Goal: Navigation & Orientation: Find specific page/section

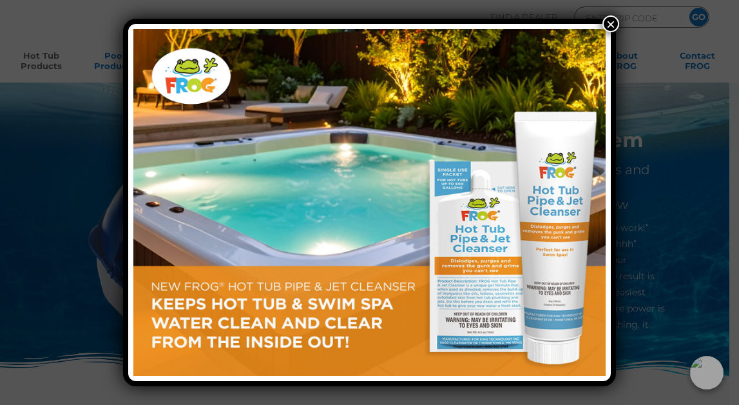
click at [605, 24] on button "×" at bounding box center [611, 23] width 17 height 17
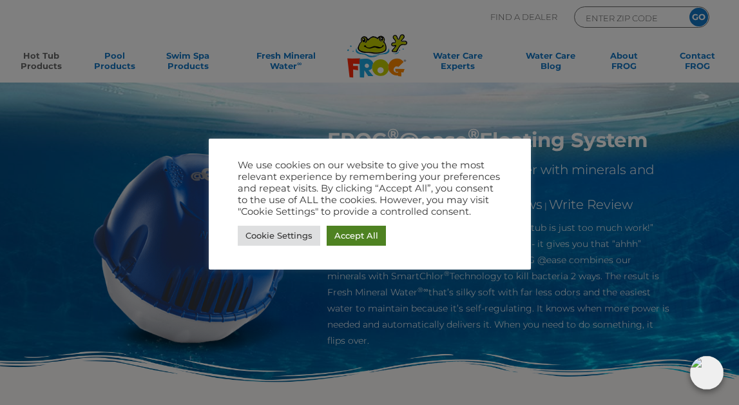
click at [345, 239] on link "Accept All" at bounding box center [356, 236] width 59 height 20
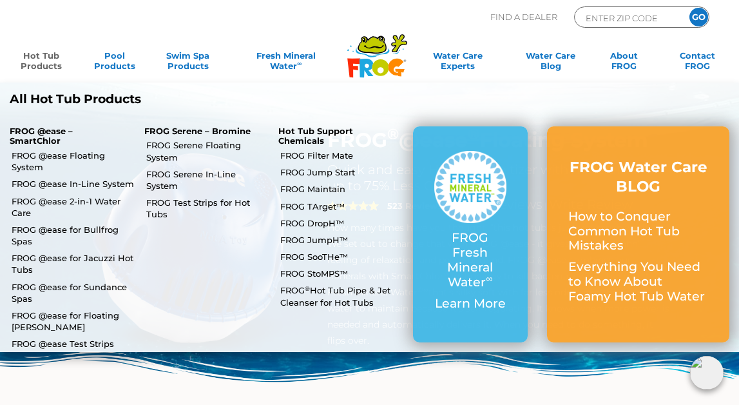
click at [28, 66] on link "Hot Tub Products" at bounding box center [41, 63] width 57 height 26
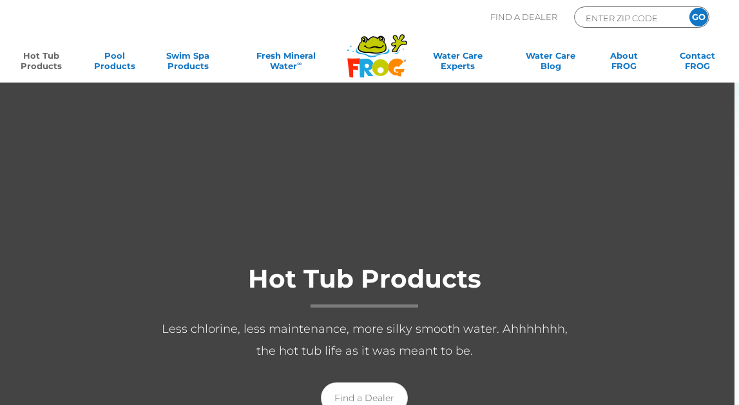
scroll to position [53, 0]
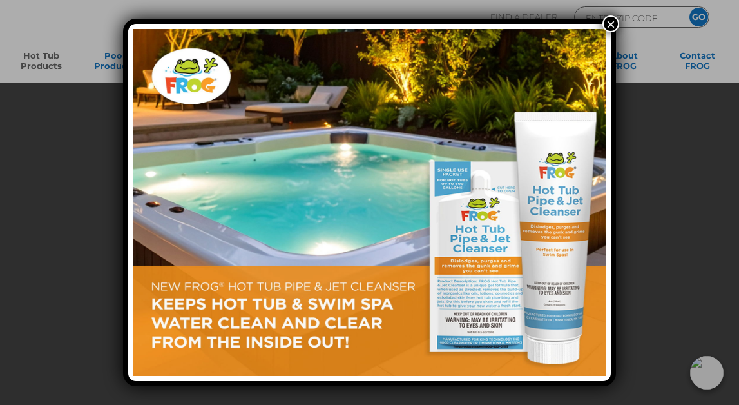
click at [611, 30] on button "×" at bounding box center [611, 23] width 17 height 17
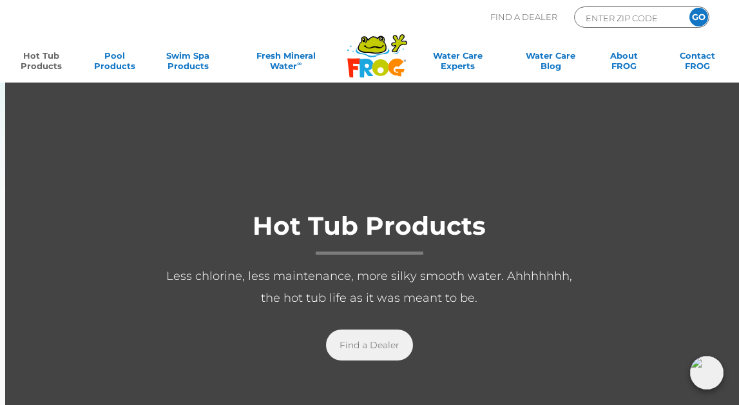
click at [381, 346] on link "Find a Dealer" at bounding box center [369, 344] width 87 height 31
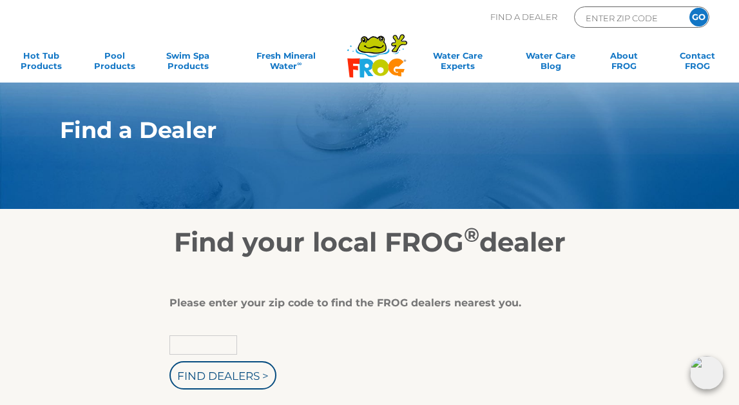
click at [229, 342] on input "text" at bounding box center [204, 344] width 68 height 19
type input "30044"
click at [170, 361] on input "Find Dealers >" at bounding box center [223, 375] width 107 height 28
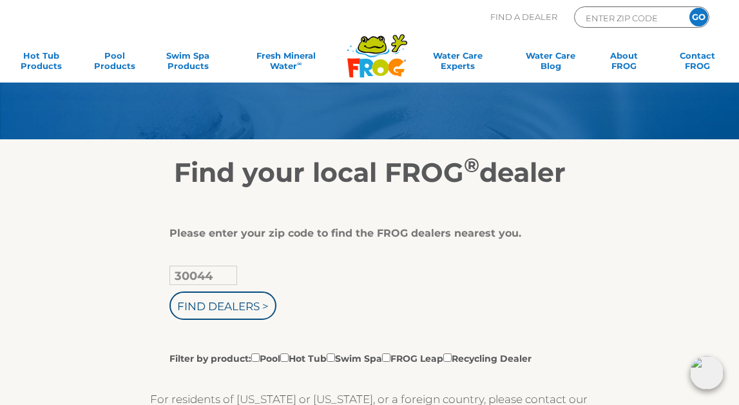
scroll to position [76, 0]
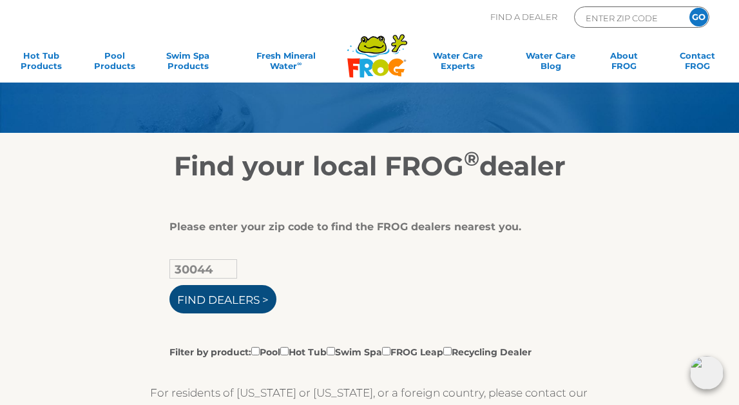
click at [242, 300] on input "Find Dealers >" at bounding box center [223, 299] width 107 height 28
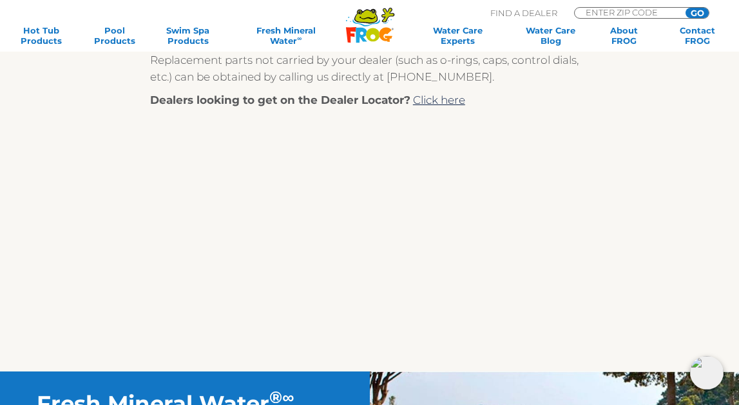
scroll to position [606, 0]
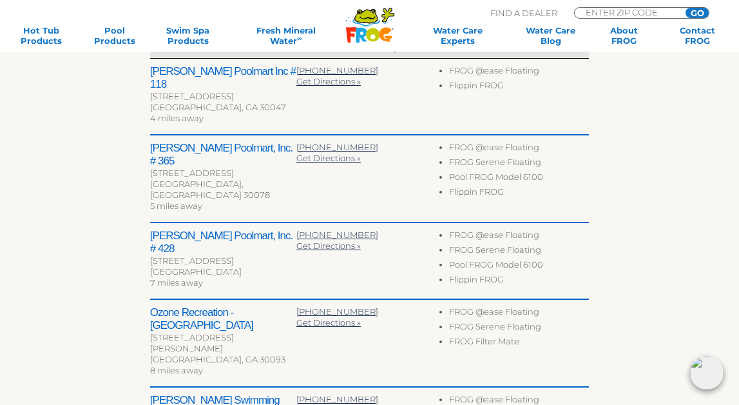
scroll to position [440, 0]
